Goal: Task Accomplishment & Management: Manage account settings

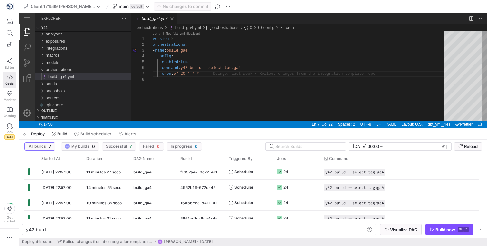
scroll to position [35, 49]
click at [4, 239] on span "button" at bounding box center [9, 237] width 13 height 12
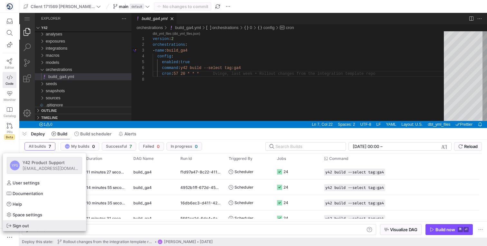
click at [16, 223] on span "Sign out" at bounding box center [21, 225] width 16 height 5
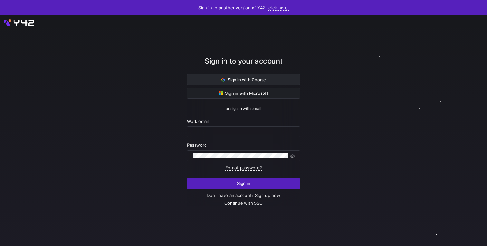
click at [236, 80] on span "Sign in with Google" at bounding box center [243, 79] width 45 height 5
